Goal: Book appointment/travel/reservation

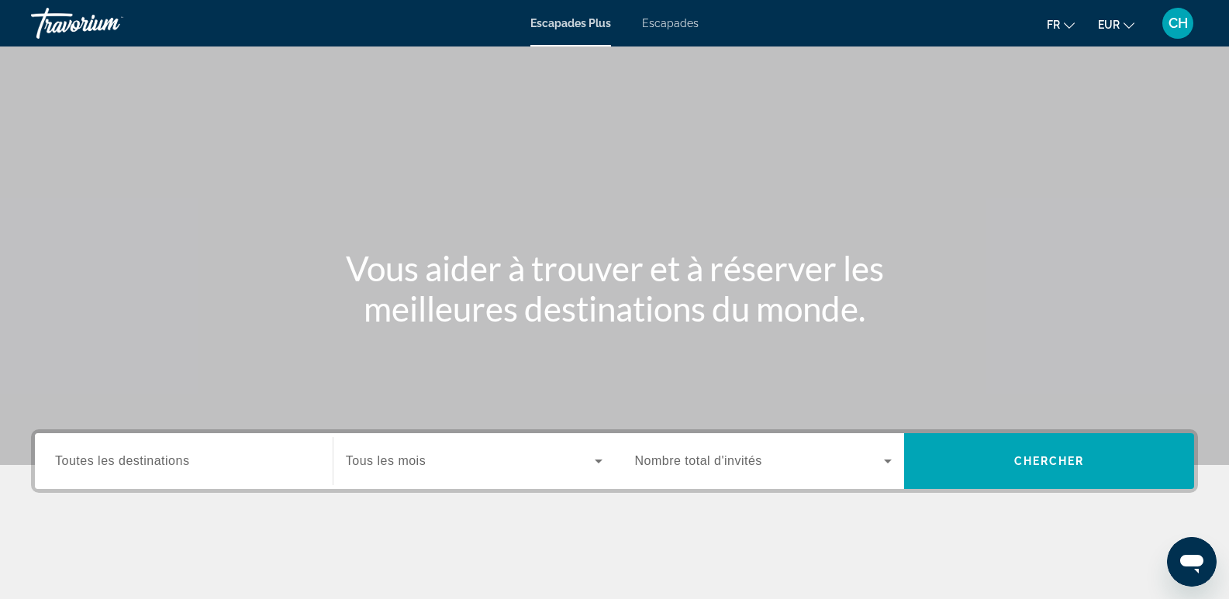
click at [145, 463] on span "Toutes les destinations" at bounding box center [122, 460] width 134 height 13
click at [145, 463] on input "Destination Toutes les destinations" at bounding box center [183, 462] width 257 height 19
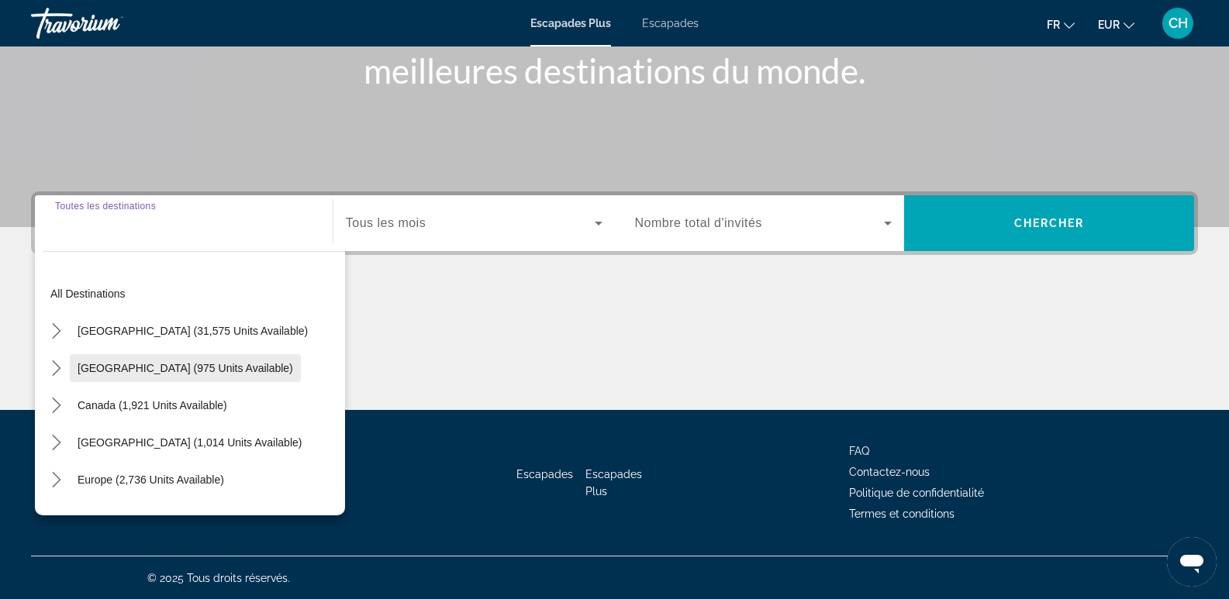
scroll to position [239, 0]
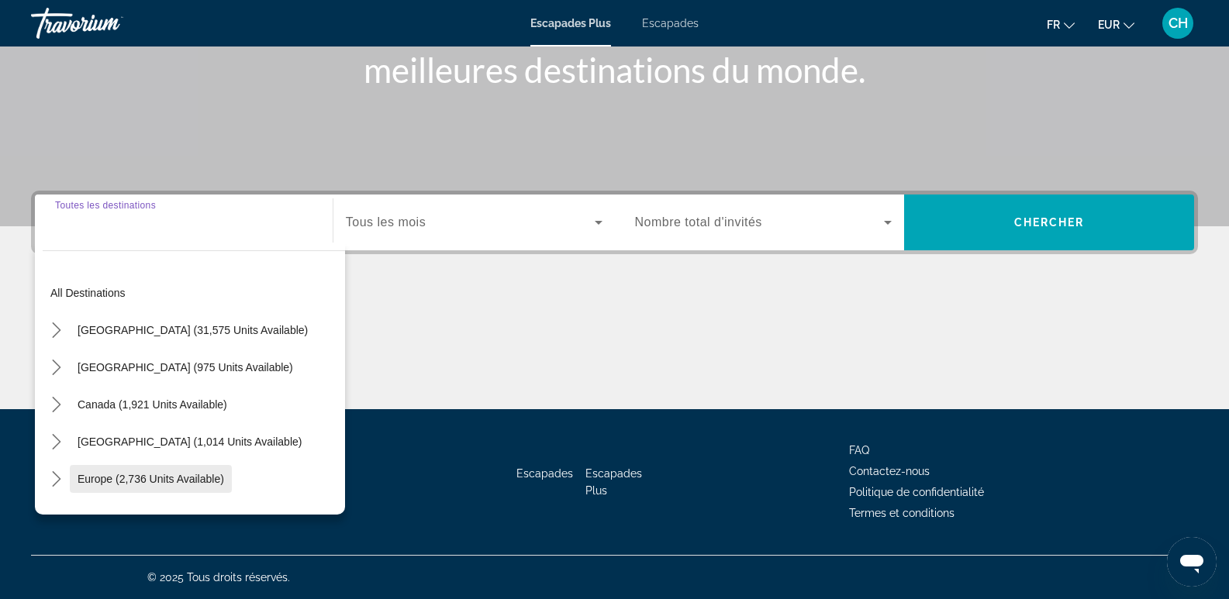
click at [170, 482] on span "Europe (2,736 units available)" at bounding box center [151, 479] width 147 height 12
type input "**********"
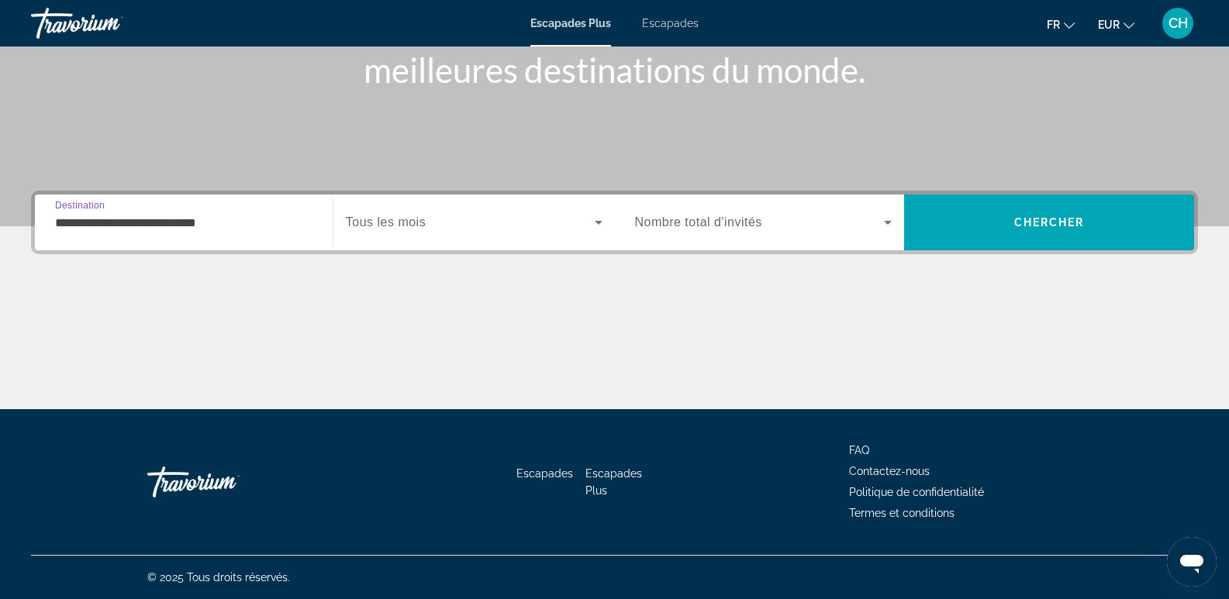
click at [433, 226] on span "Widget de recherche" at bounding box center [470, 222] width 249 height 19
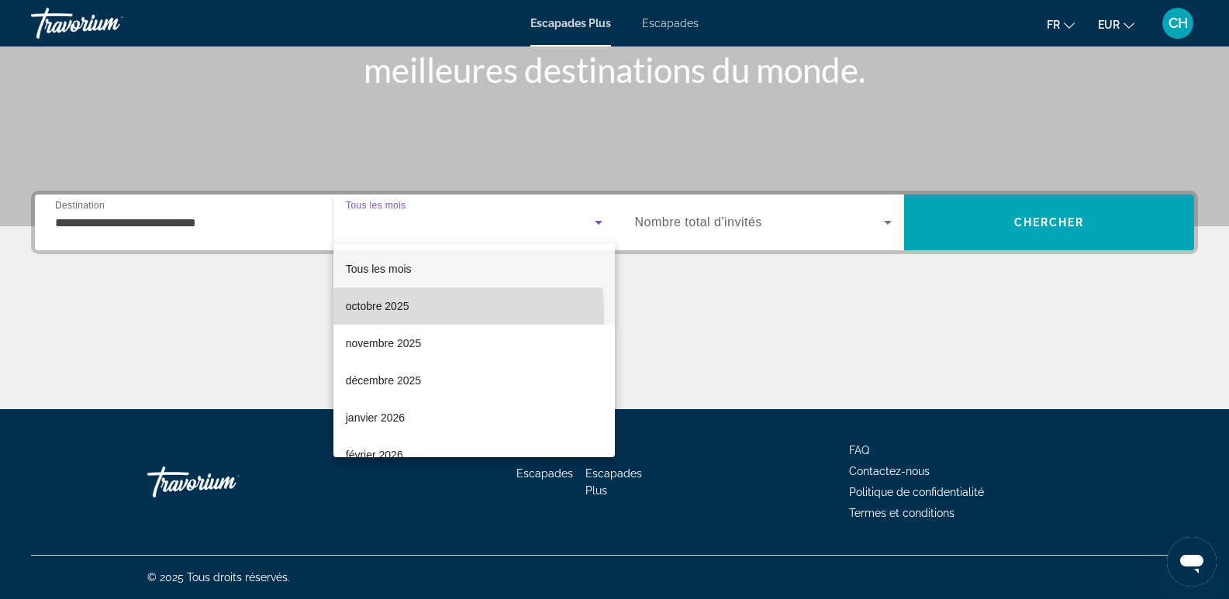
click at [404, 312] on font "octobre 2025" at bounding box center [378, 306] width 64 height 12
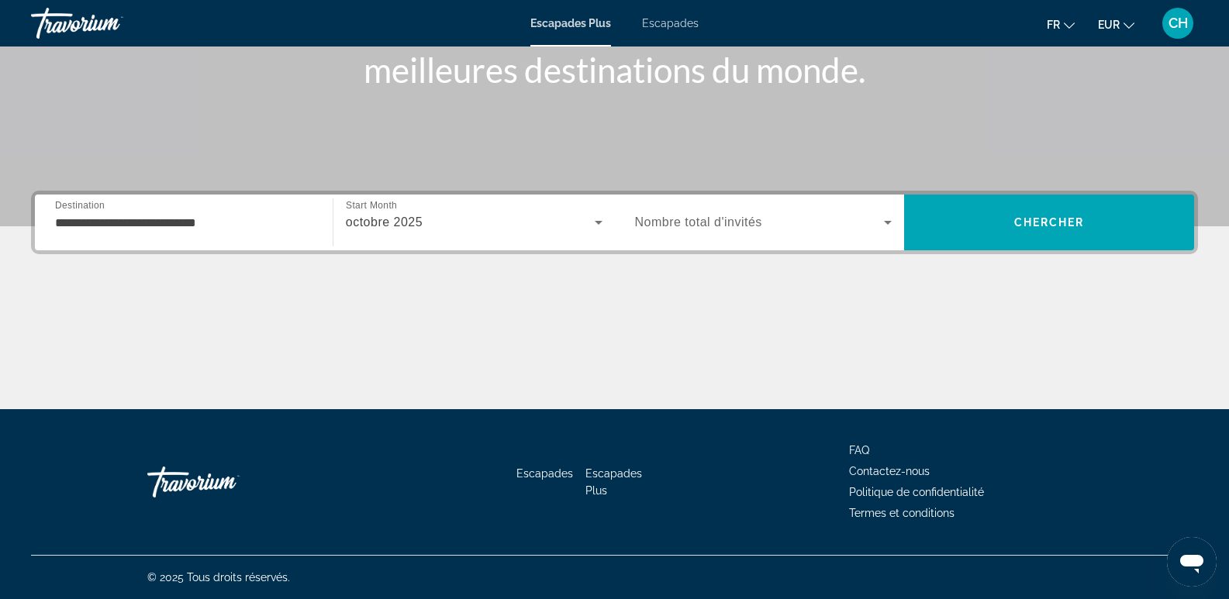
click at [696, 232] on div "Widget de recherche" at bounding box center [763, 222] width 257 height 43
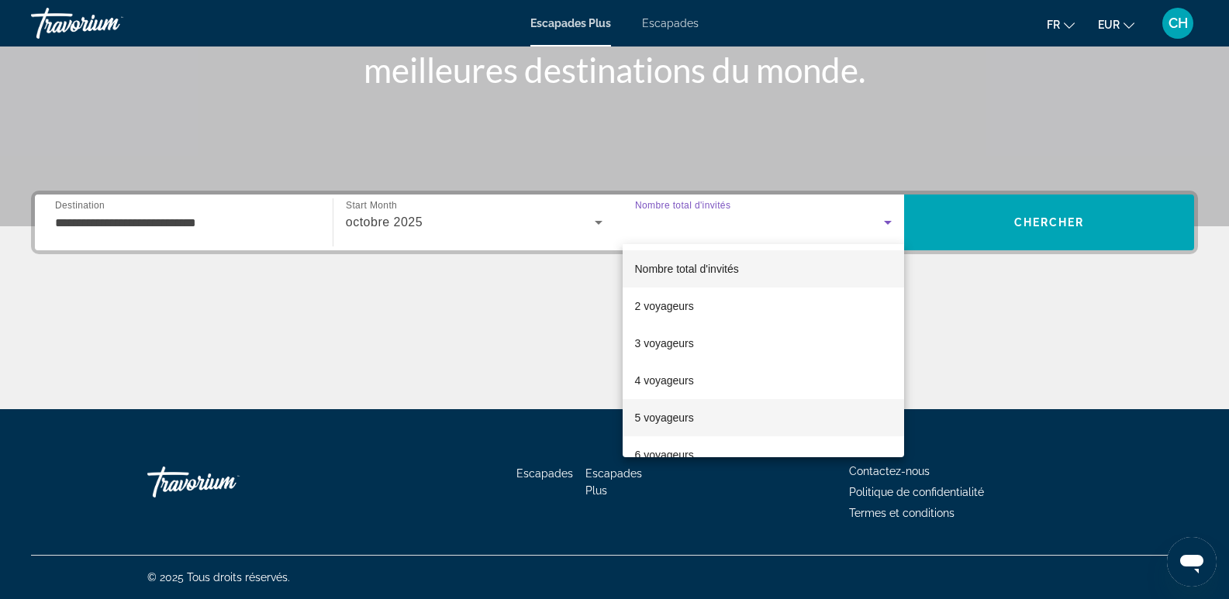
click at [673, 413] on font "5 voyageurs" at bounding box center [664, 418] width 59 height 12
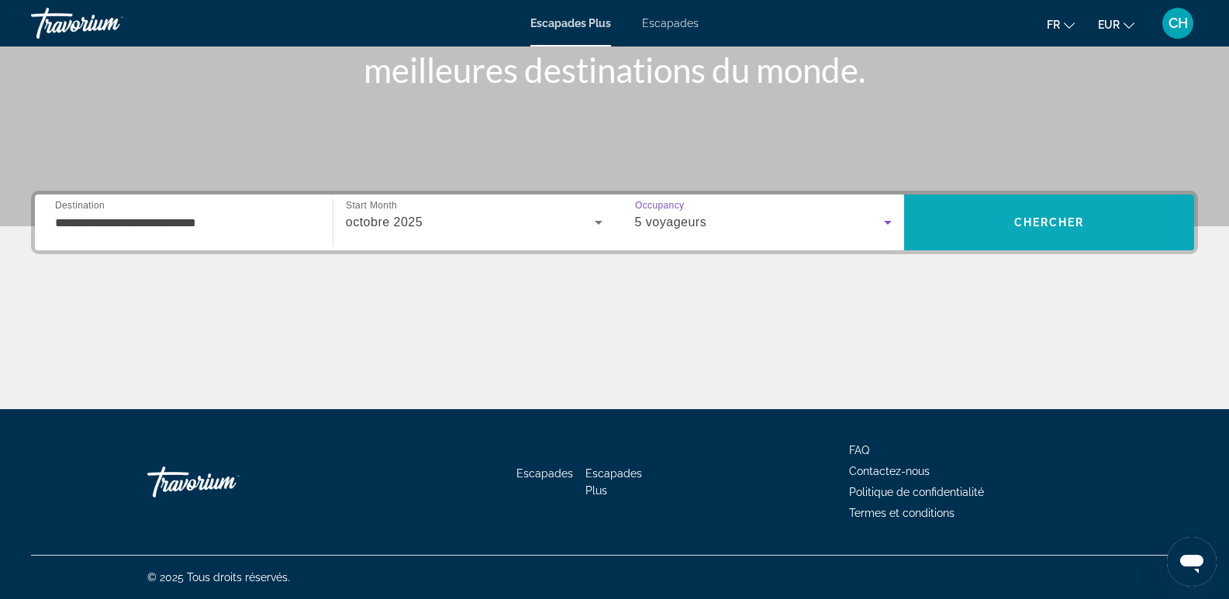
click at [1045, 233] on span "Recherche" at bounding box center [1049, 222] width 290 height 37
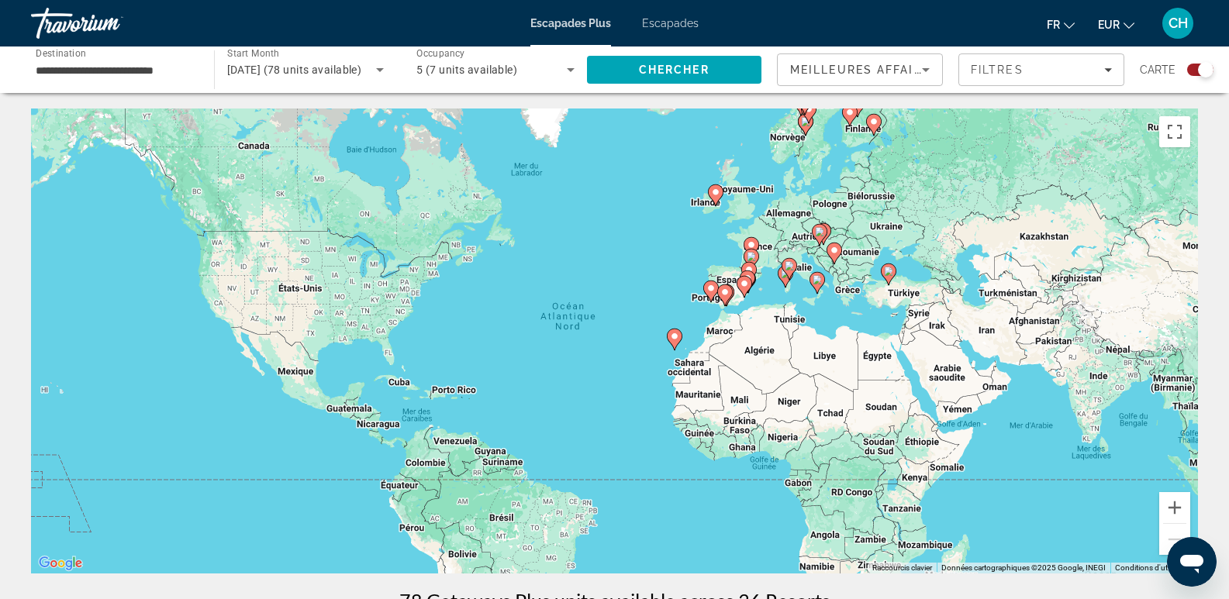
click at [711, 290] on image "Contenu principal" at bounding box center [710, 288] width 9 height 9
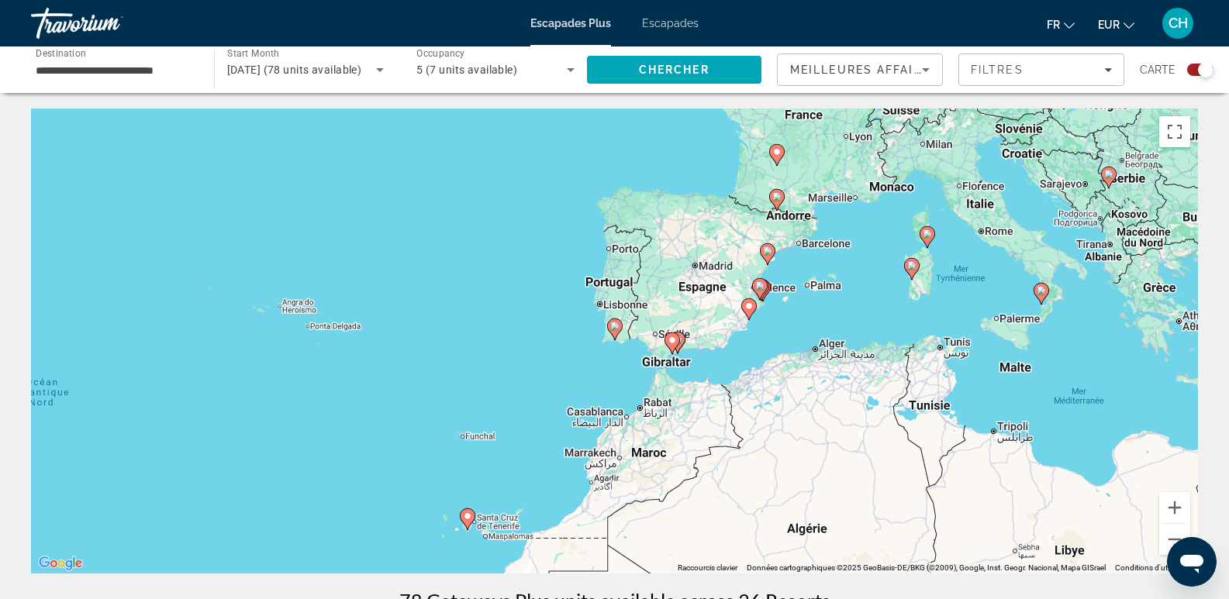
click at [674, 347] on icon "Contenu principal" at bounding box center [672, 343] width 14 height 20
type input "**********"
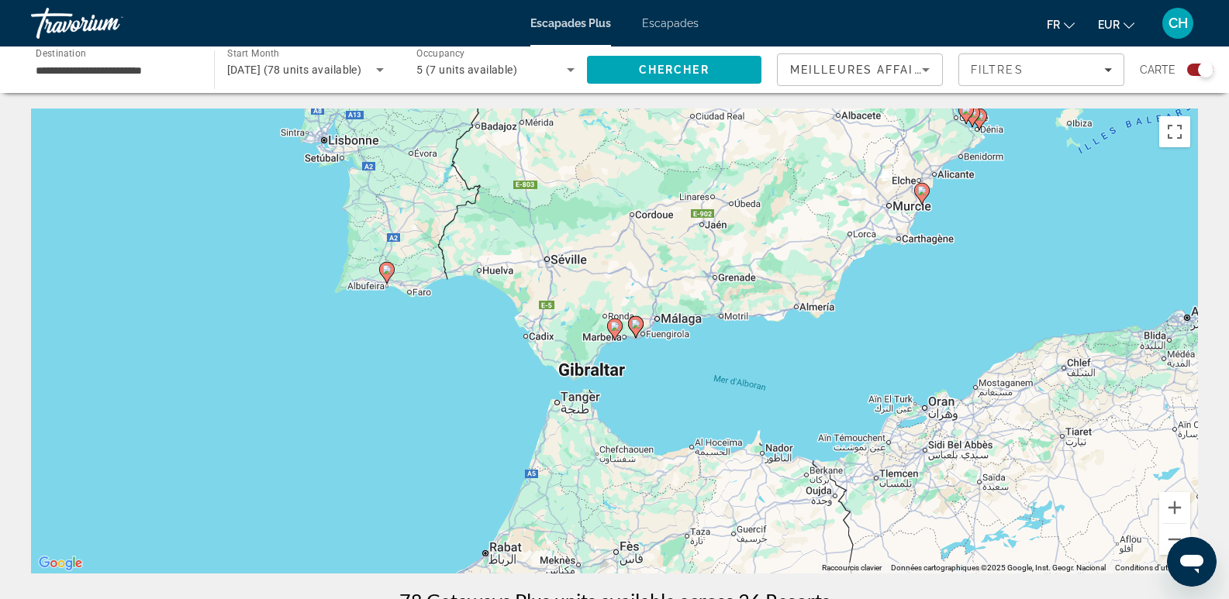
click at [616, 327] on image "Contenu principal" at bounding box center [614, 326] width 9 height 9
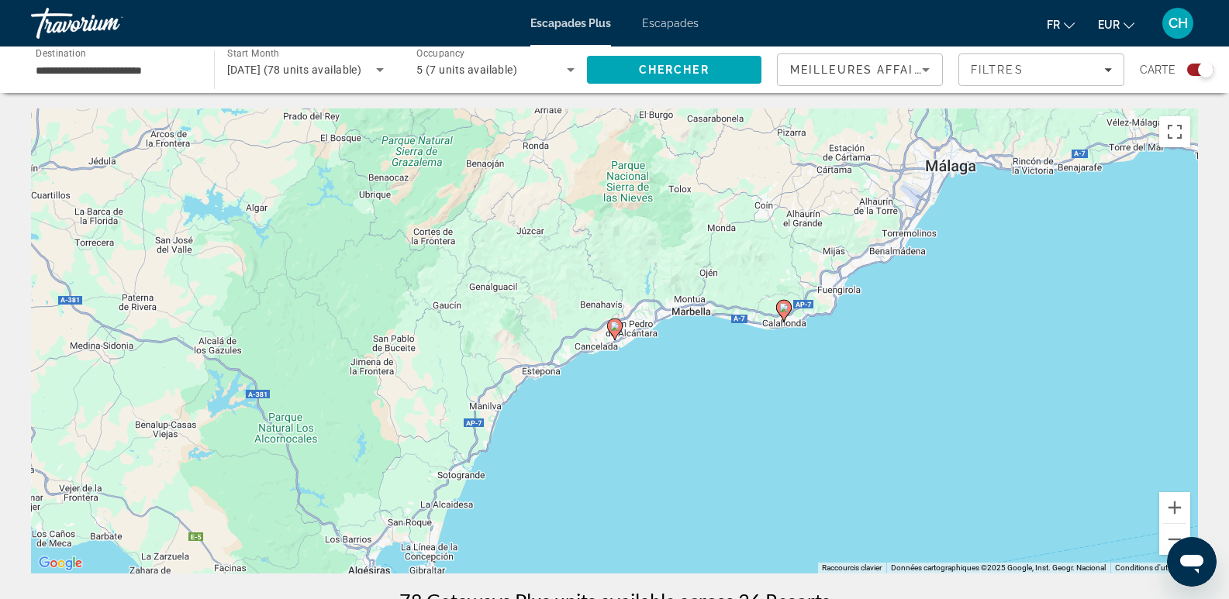
click at [613, 327] on image "Contenu principal" at bounding box center [614, 326] width 9 height 9
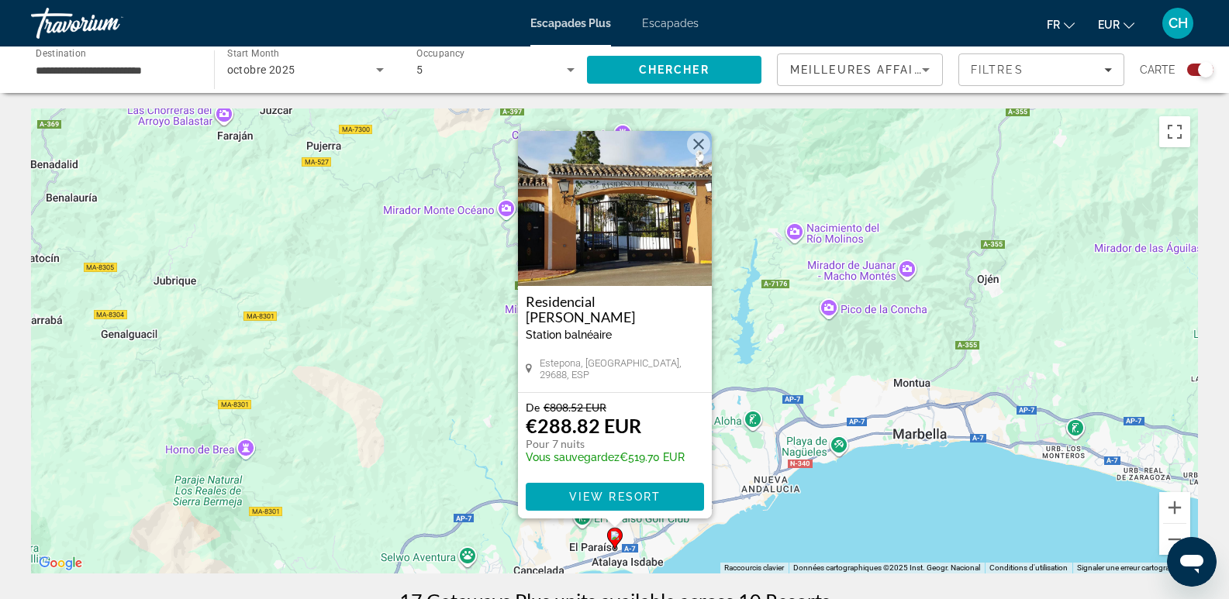
click at [597, 247] on img "Contenu principal" at bounding box center [615, 208] width 194 height 155
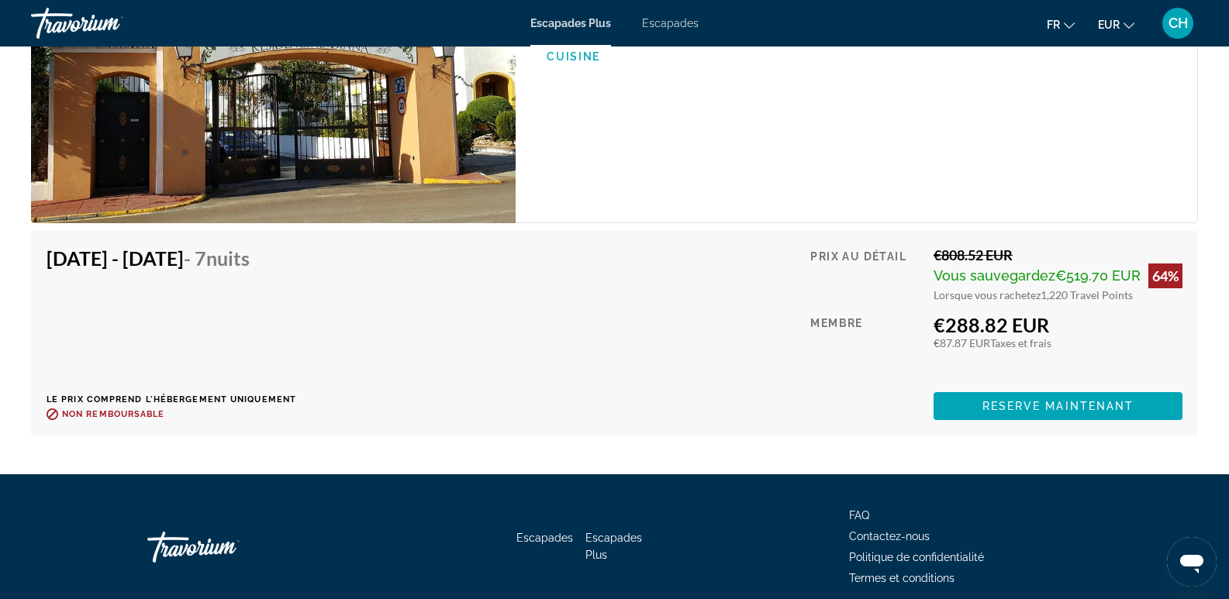
scroll to position [2611, 0]
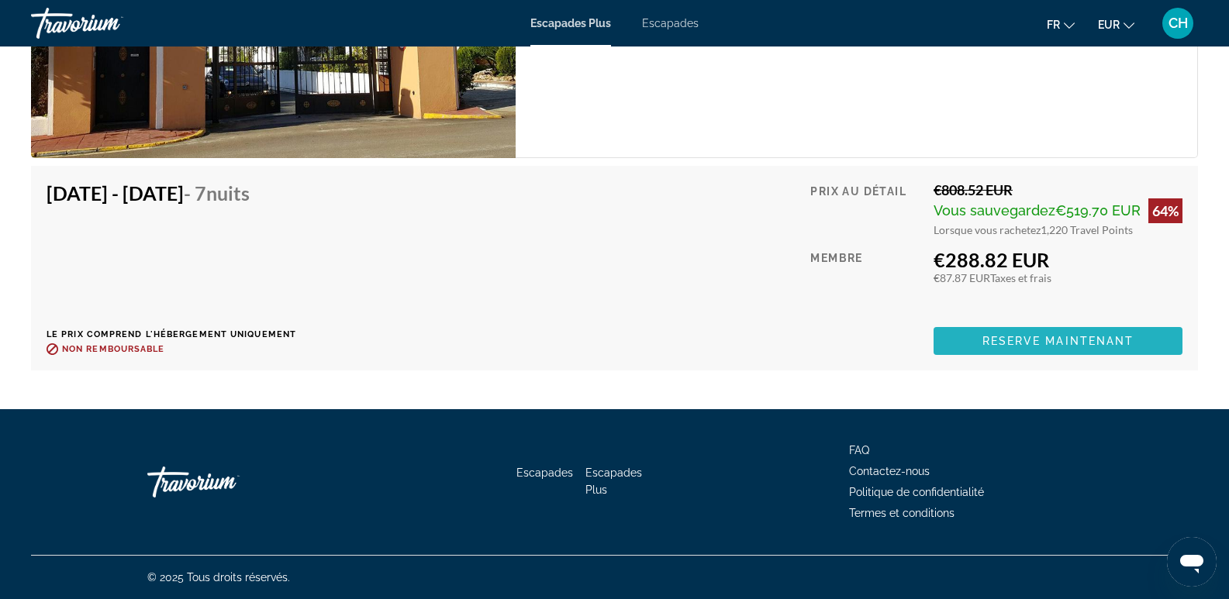
click at [986, 343] on span "Reserve maintenant" at bounding box center [1058, 341] width 152 height 12
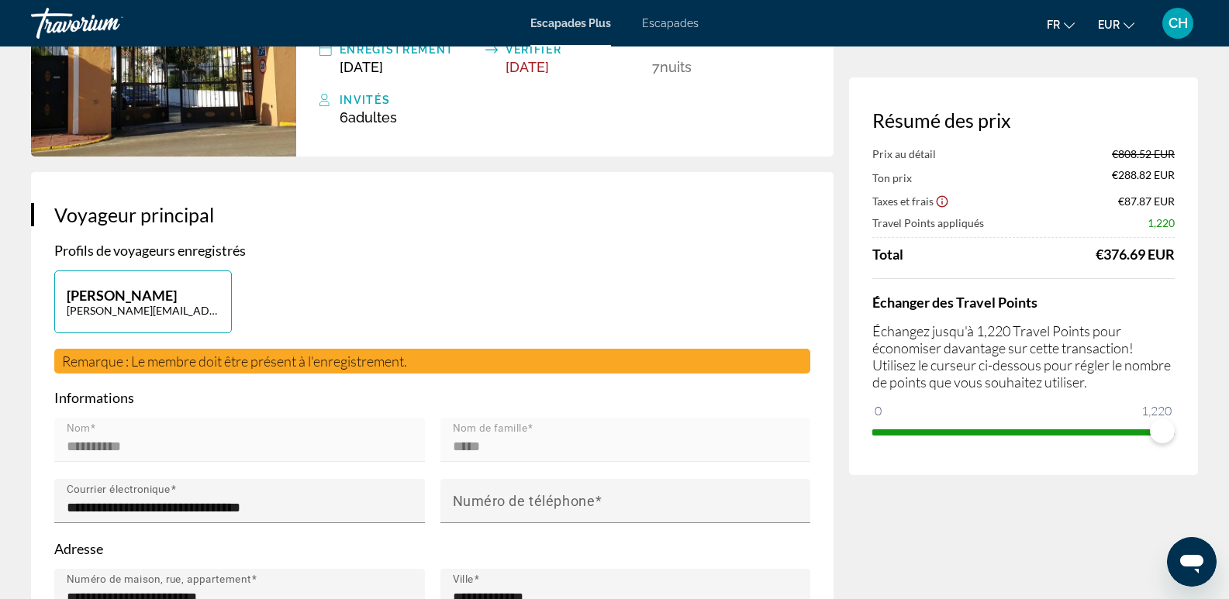
scroll to position [148, 0]
